Goal: Task Accomplishment & Management: Complete application form

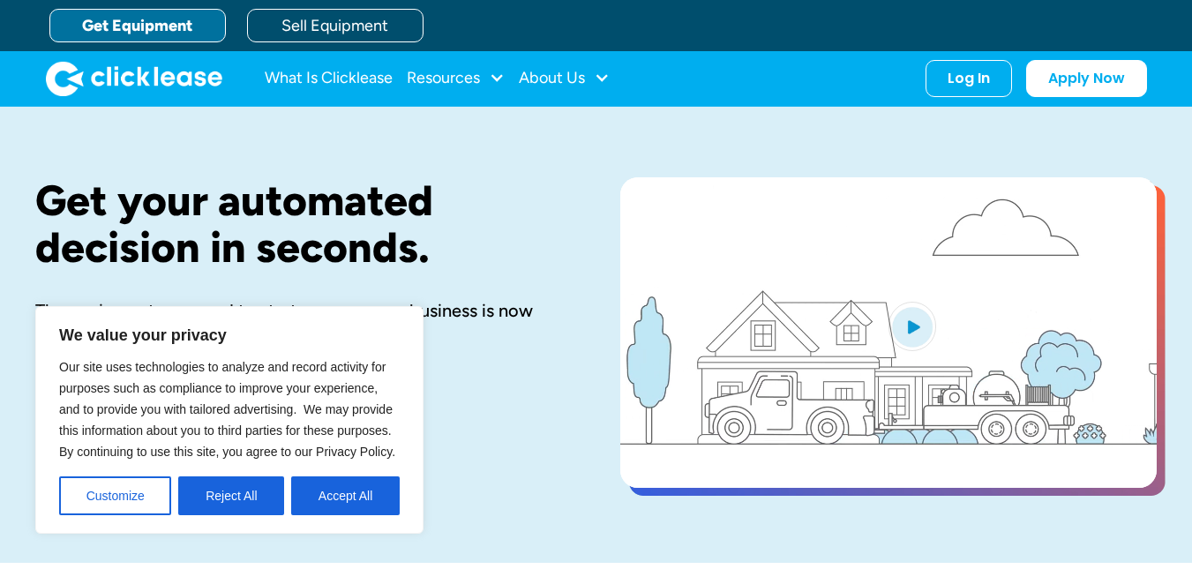
click at [973, 74] on div "Log In" at bounding box center [968, 79] width 42 height 18
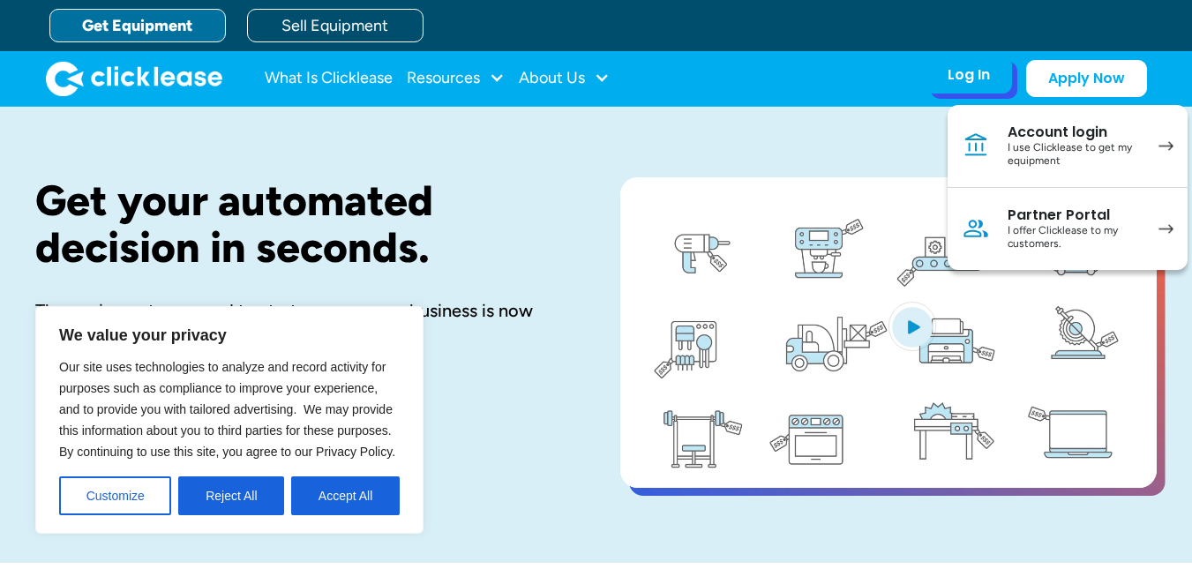
click at [1014, 152] on div "I use Clicklease to get my equipment" at bounding box center [1073, 154] width 133 height 27
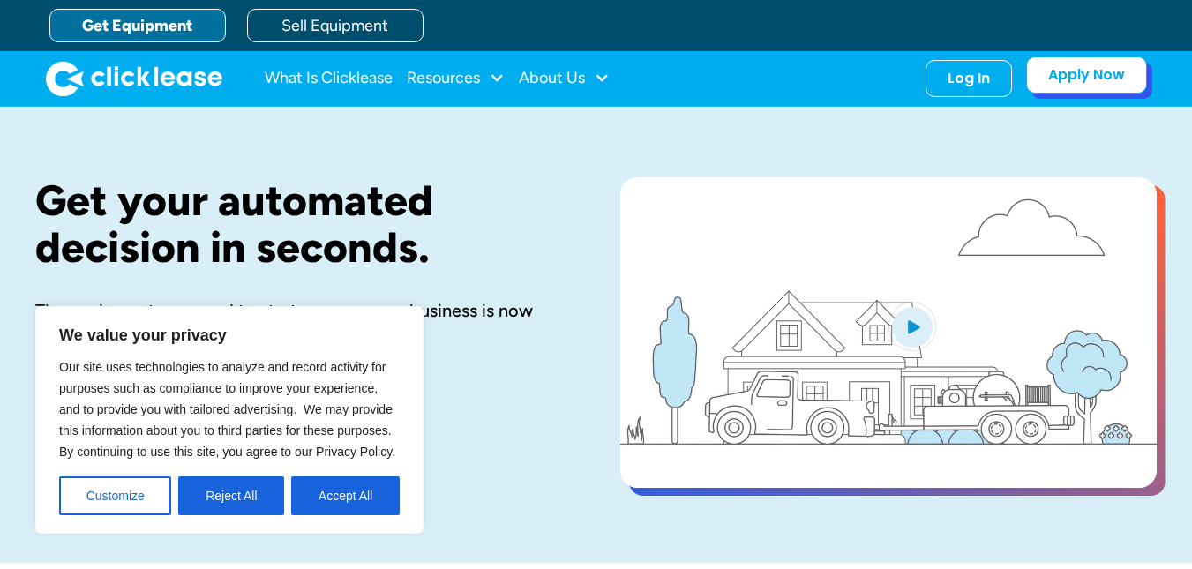
click at [1099, 74] on link "Apply Now" at bounding box center [1086, 74] width 121 height 37
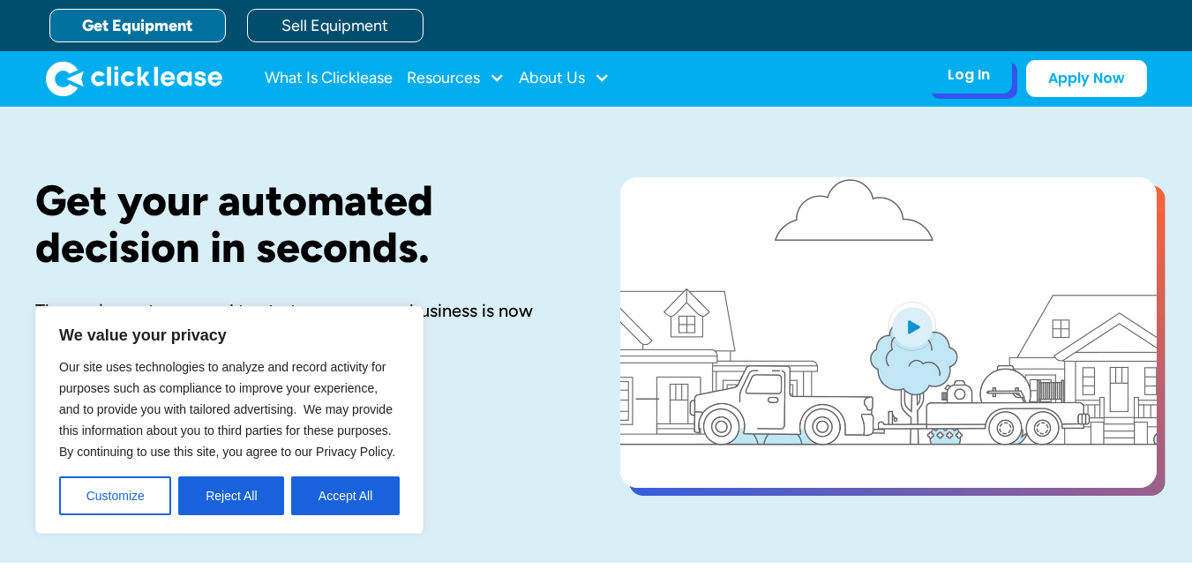
click at [976, 86] on div "Log In Account login I use Clicklease to get my equipment Partner Portal I offe…" at bounding box center [968, 74] width 86 height 37
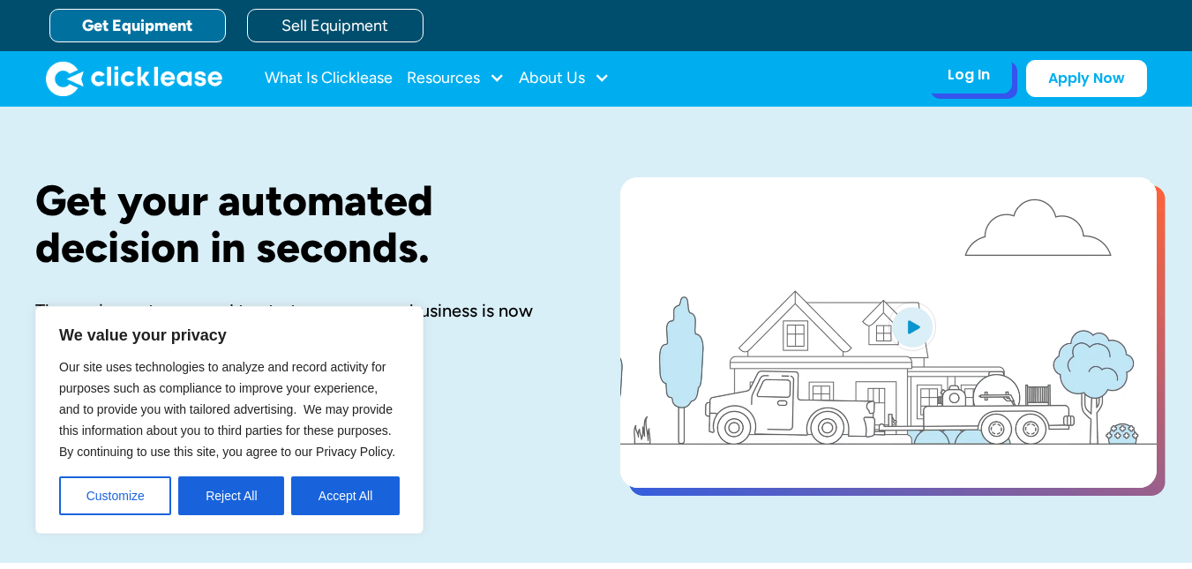
click at [981, 79] on div "Log In" at bounding box center [968, 75] width 42 height 18
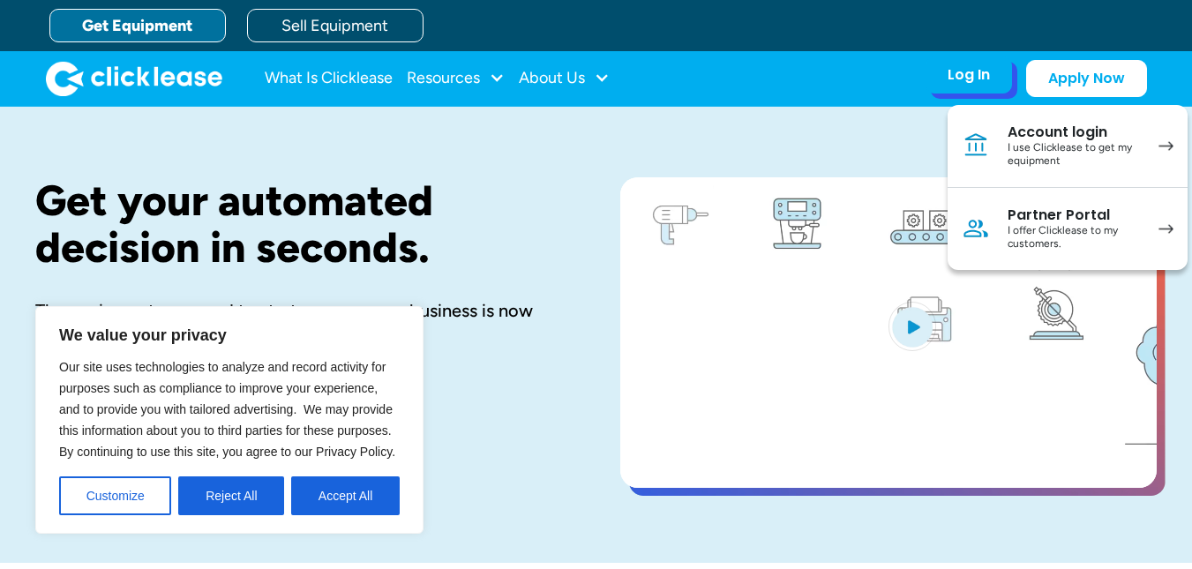
click at [1035, 135] on div "Account login" at bounding box center [1073, 132] width 133 height 18
